Goal: Navigation & Orientation: Understand site structure

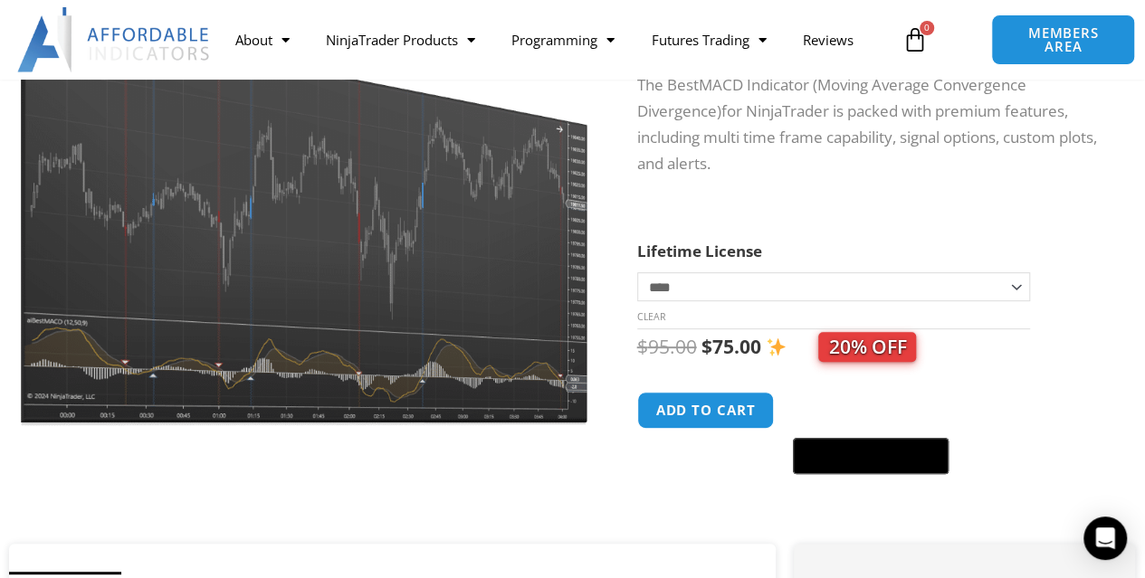
scroll to position [113, 0]
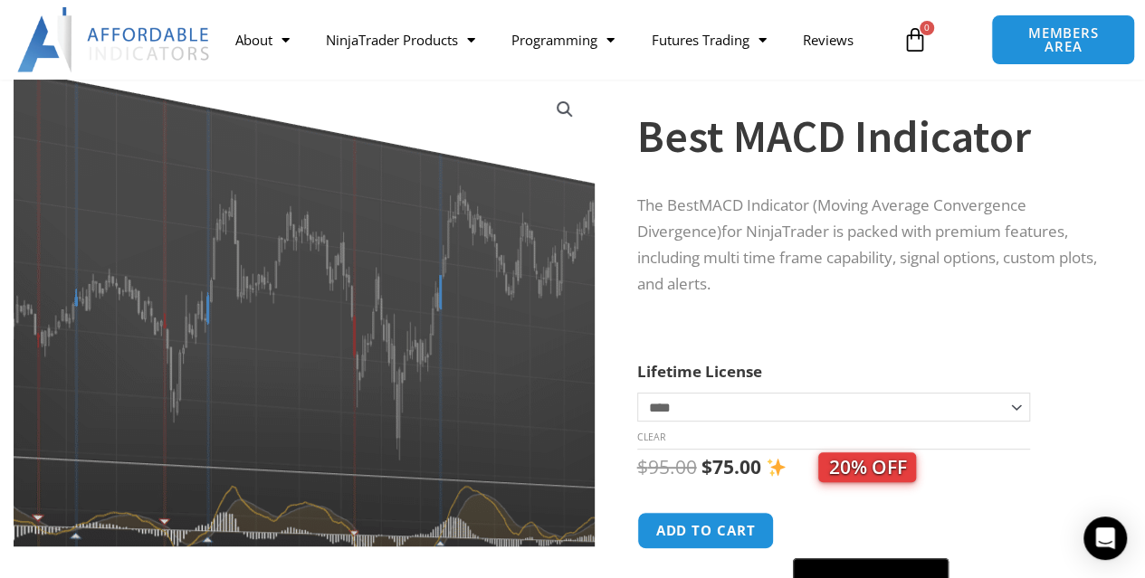
click at [371, 381] on img at bounding box center [280, 289] width 786 height 632
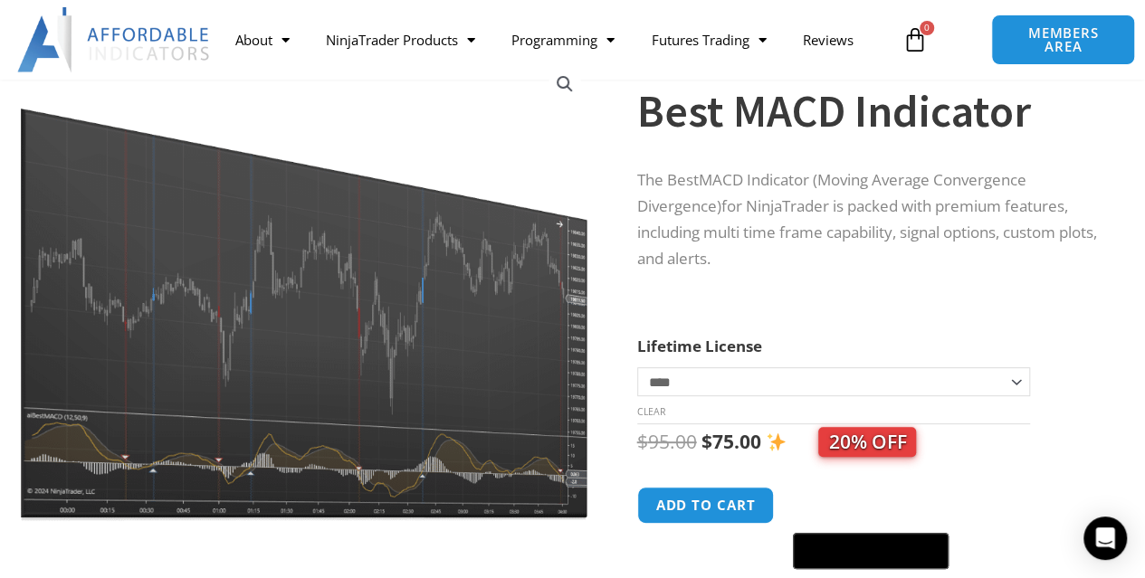
scroll to position [0, 0]
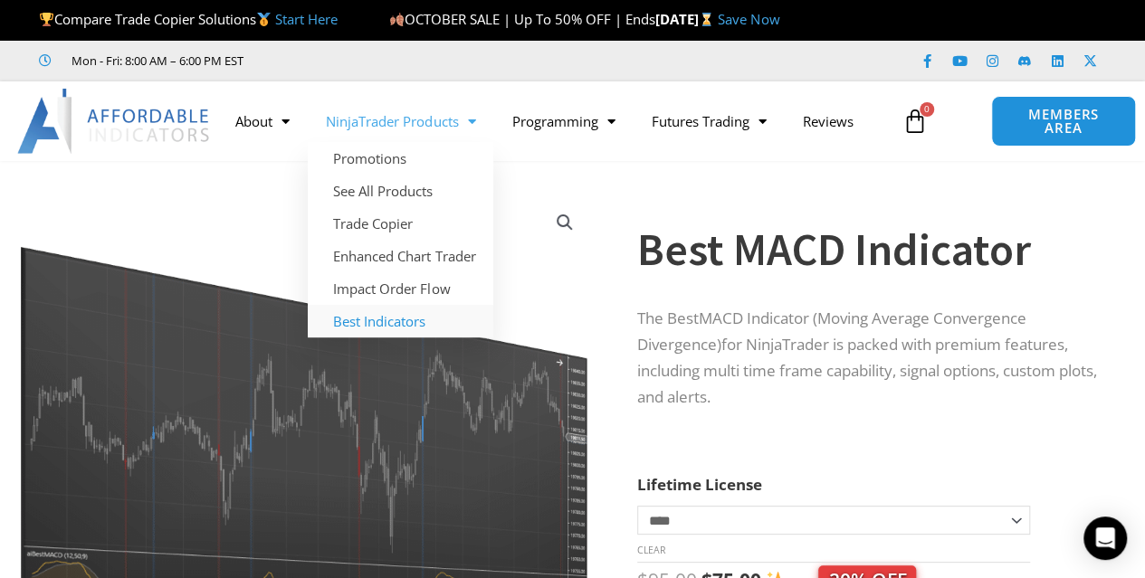
click at [380, 323] on link "Best Indicators" at bounding box center [401, 321] width 186 height 33
